Goal: Task Accomplishment & Management: Manage account settings

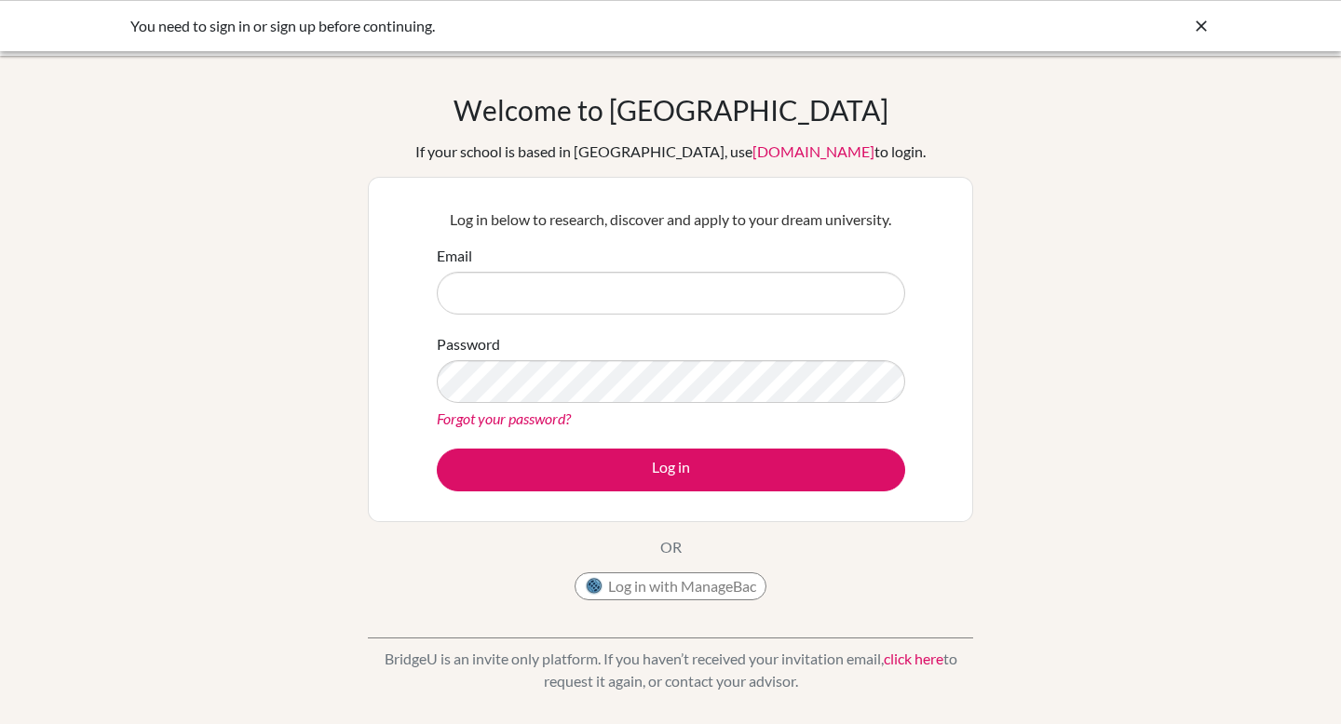
click at [686, 583] on button "Log in with ManageBac" at bounding box center [671, 587] width 192 height 28
click at [602, 422] on div "Forgot your password?" at bounding box center [671, 419] width 468 height 22
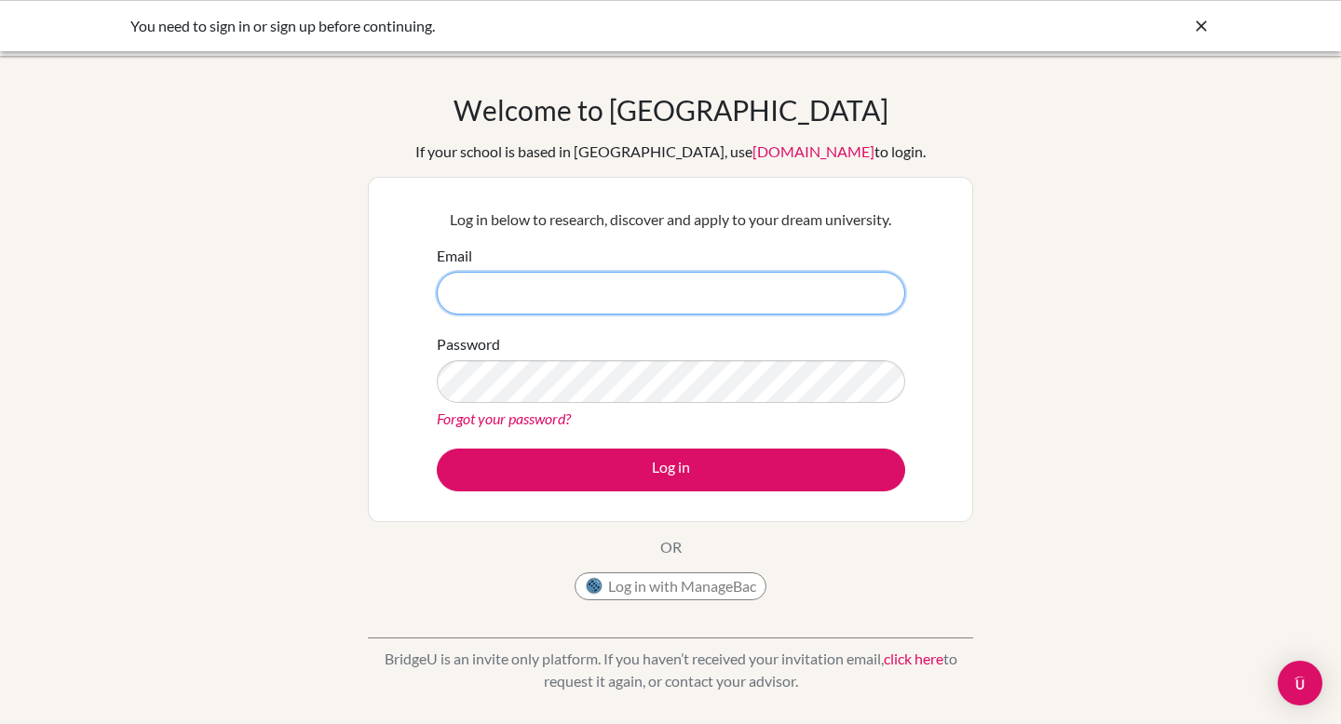
type input "[PERSON_NAME][EMAIL_ADDRESS][PERSON_NAME][DOMAIN_NAME]"
